Goal: Go to known website: Access a specific website the user already knows

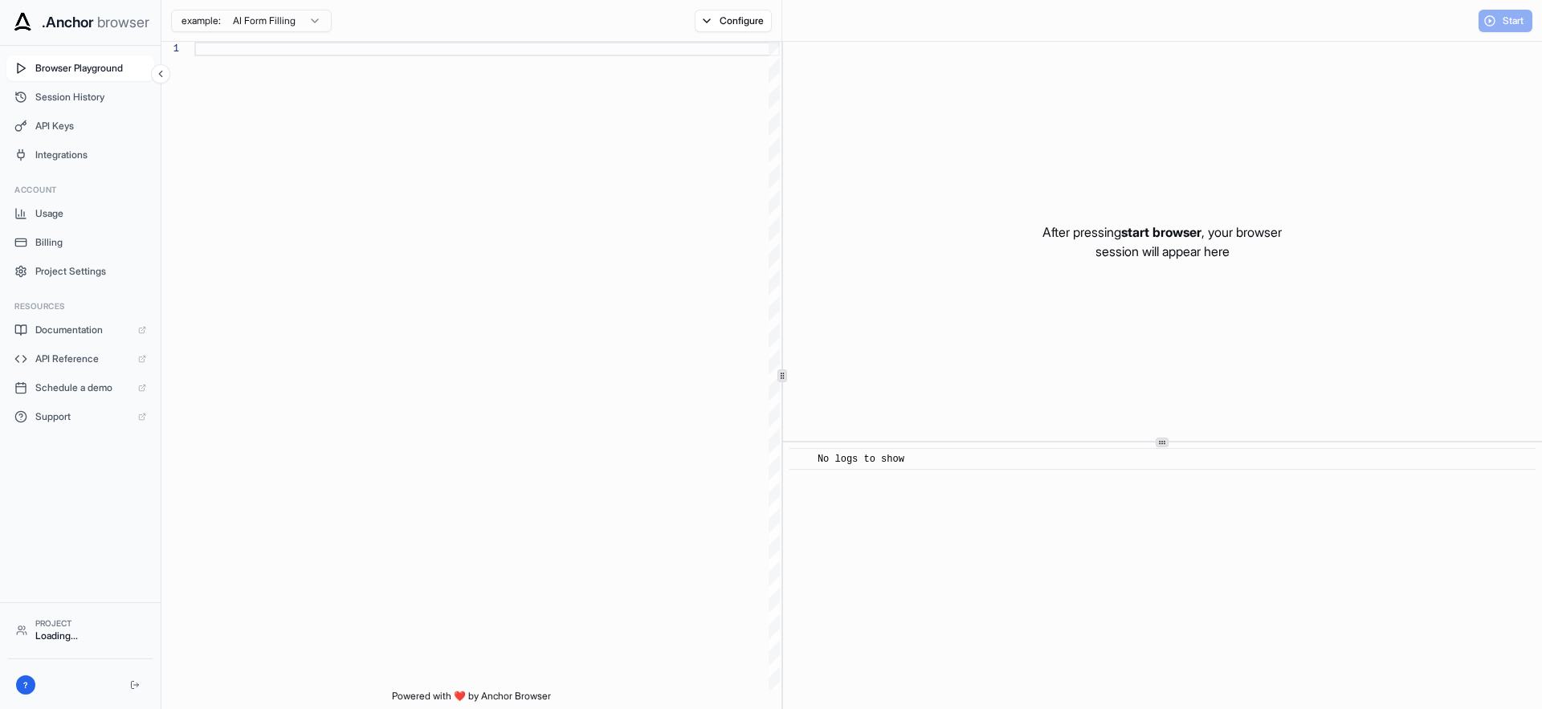
scroll to position [116, 0]
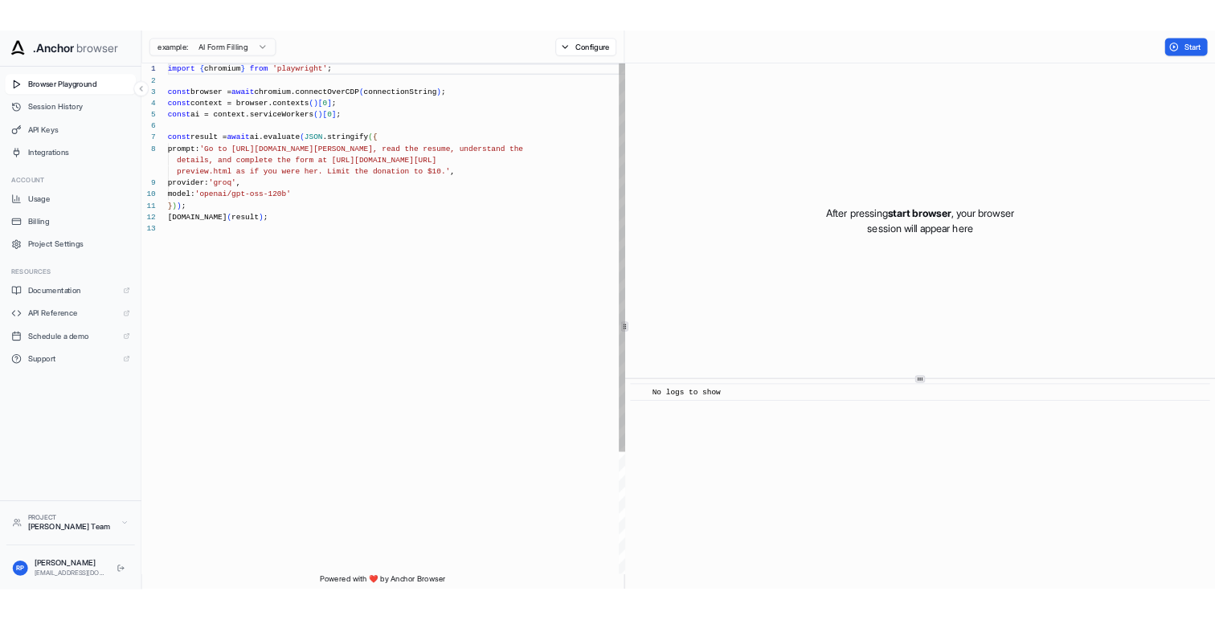
scroll to position [116, 0]
